Goal: Book appointment/travel/reservation

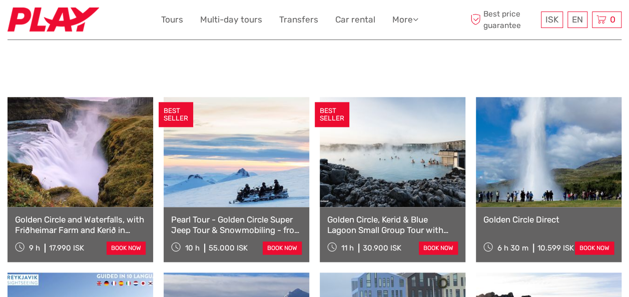
scroll to position [499, 0]
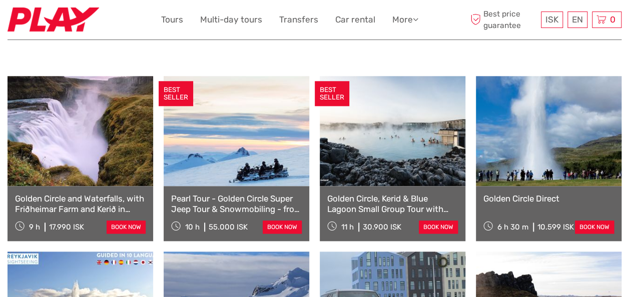
click at [80, 194] on link "Golden Circle and Waterfalls, with Friðheimar Farm and Kerið in small group" at bounding box center [80, 204] width 131 height 21
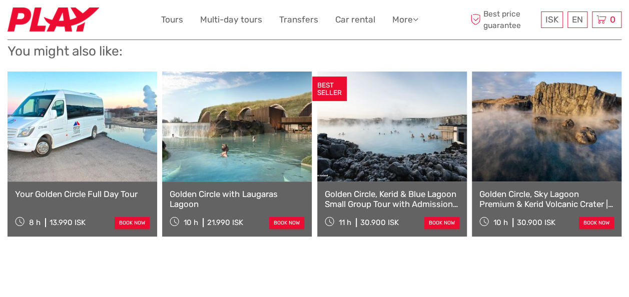
scroll to position [2051, 0]
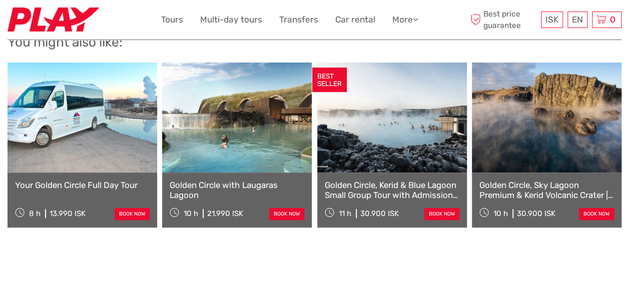
click at [84, 180] on link "Your Golden Circle Full Day Tour" at bounding box center [82, 185] width 135 height 10
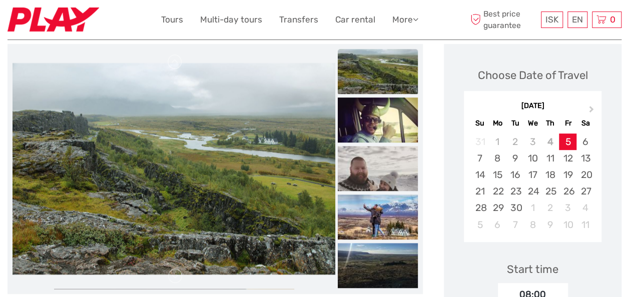
scroll to position [100, 0]
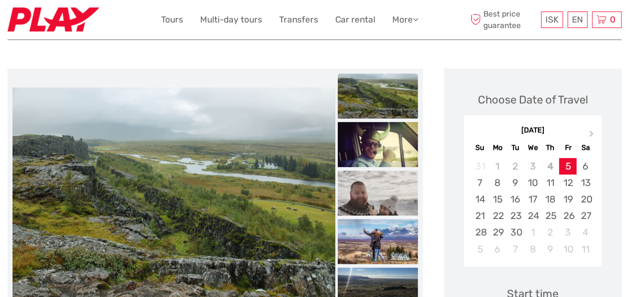
click at [386, 101] on img at bounding box center [378, 96] width 80 height 45
click at [381, 135] on img at bounding box center [378, 144] width 80 height 45
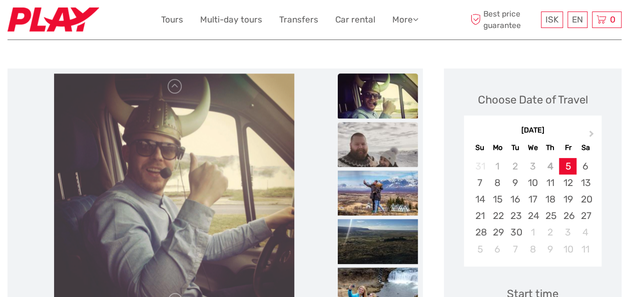
click at [381, 150] on img at bounding box center [378, 144] width 80 height 45
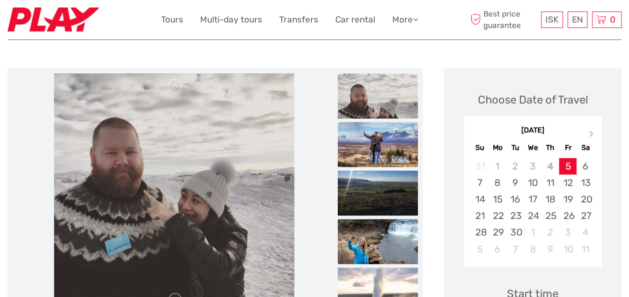
click at [378, 152] on img at bounding box center [378, 144] width 80 height 45
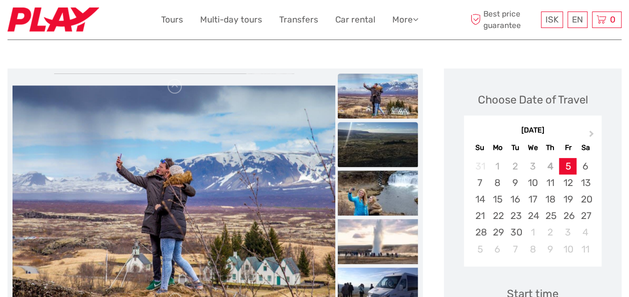
click at [396, 151] on img at bounding box center [378, 144] width 80 height 45
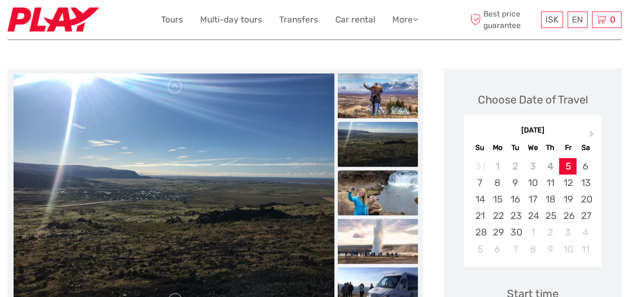
click at [398, 190] on img at bounding box center [378, 192] width 80 height 45
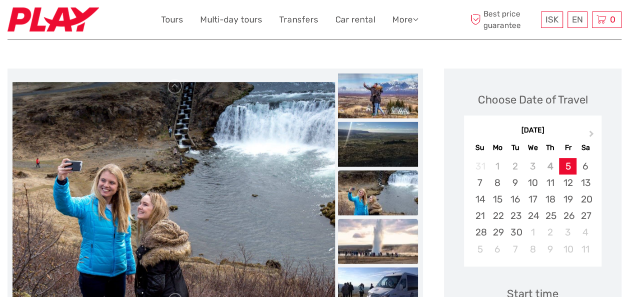
click at [384, 235] on img at bounding box center [378, 241] width 80 height 45
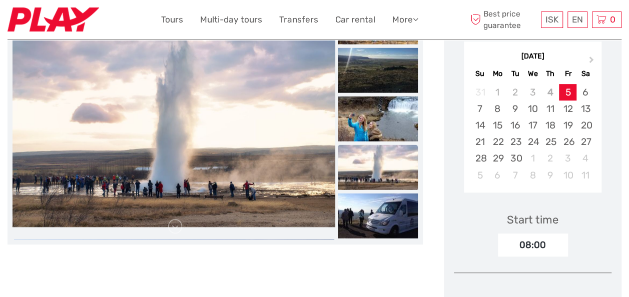
scroll to position [200, 0]
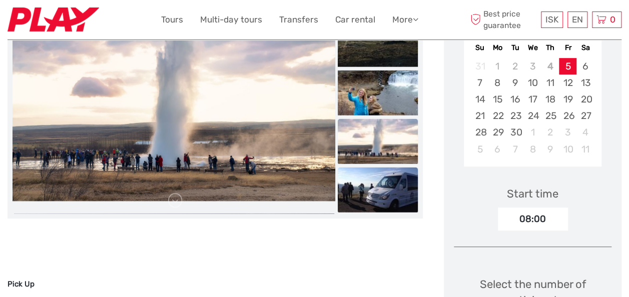
click at [391, 193] on img at bounding box center [378, 189] width 80 height 45
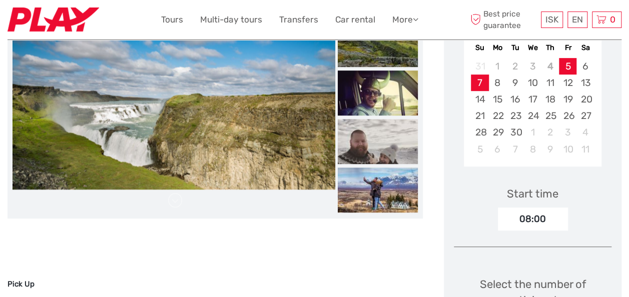
click at [481, 85] on div "7" at bounding box center [480, 83] width 18 height 17
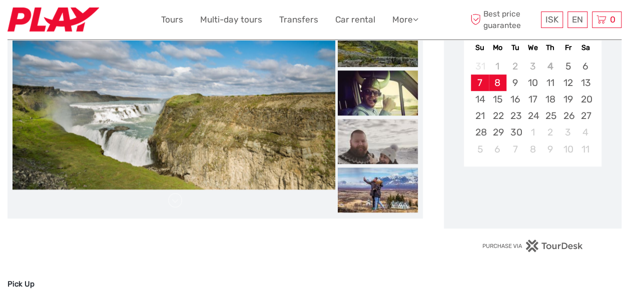
click at [493, 82] on div "8" at bounding box center [498, 83] width 18 height 17
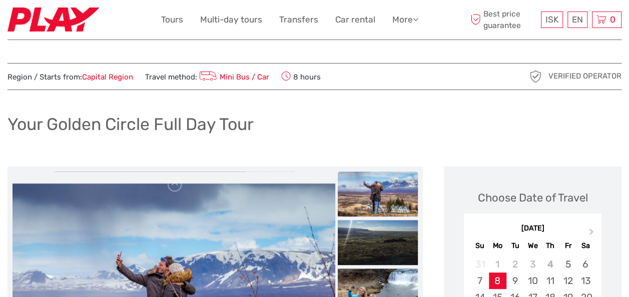
scroll to position [0, 0]
